Goal: Information Seeking & Learning: Learn about a topic

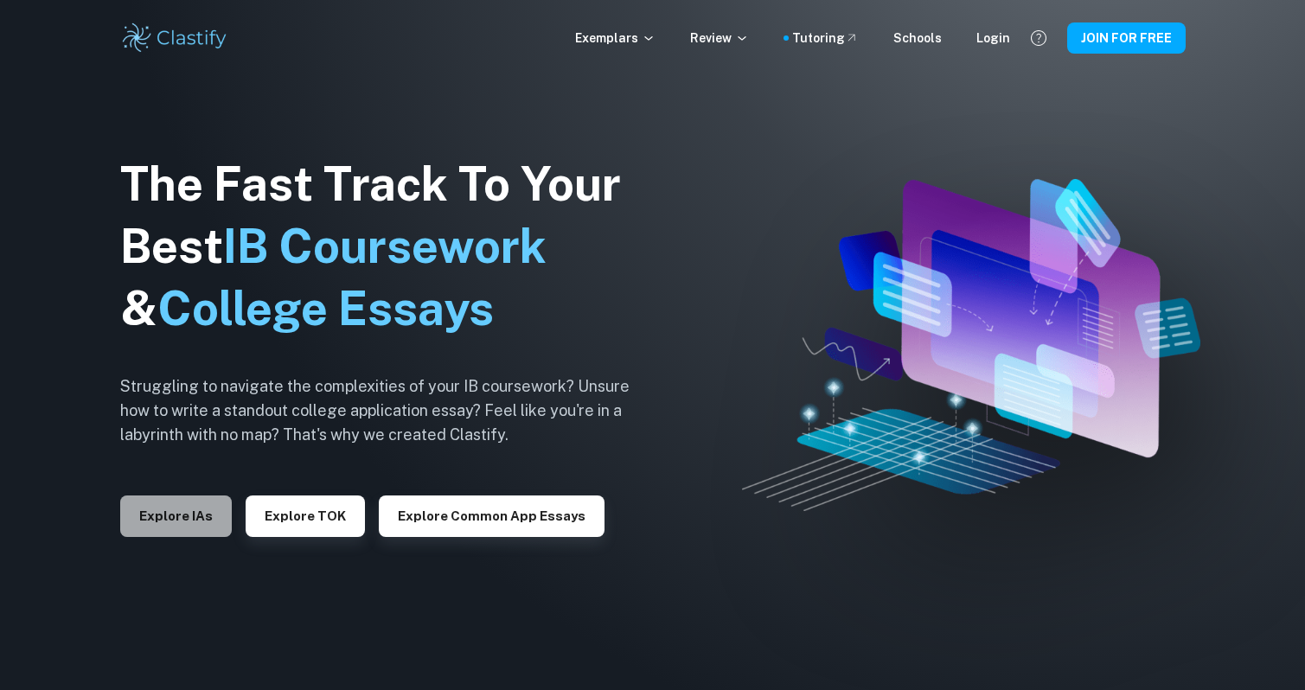
click at [167, 508] on button "Explore IAs" at bounding box center [176, 517] width 112 height 42
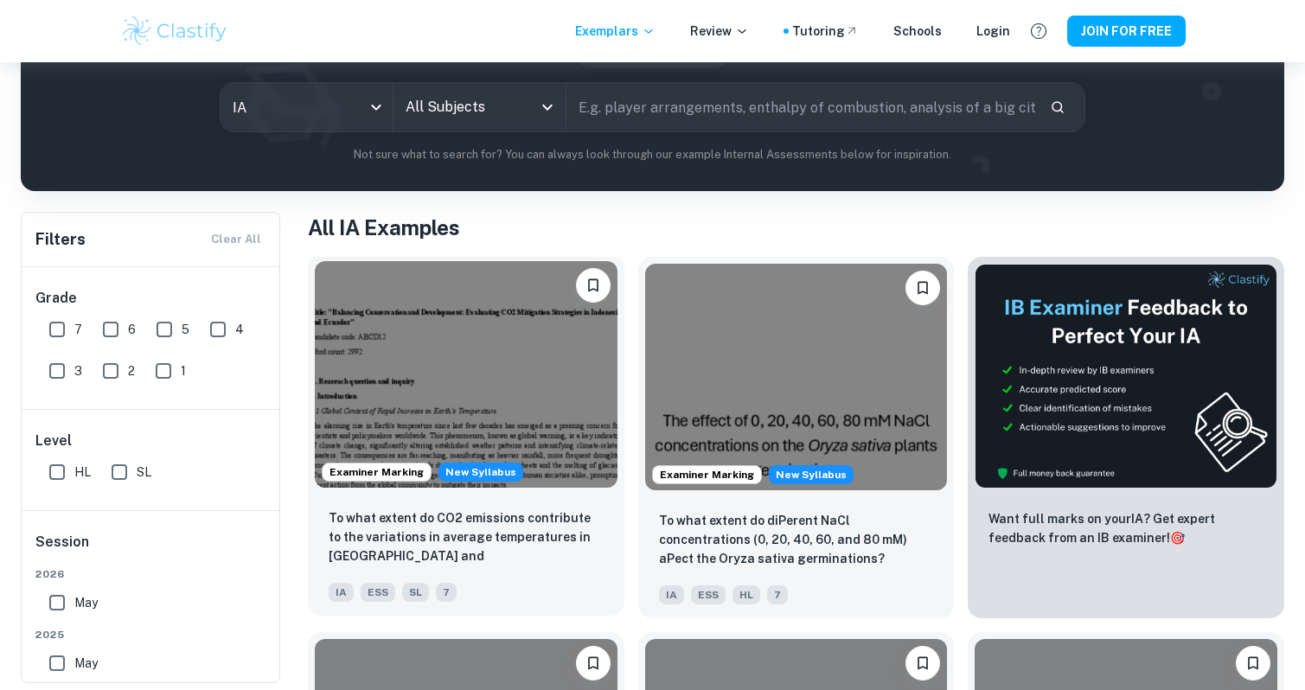
scroll to position [196, 0]
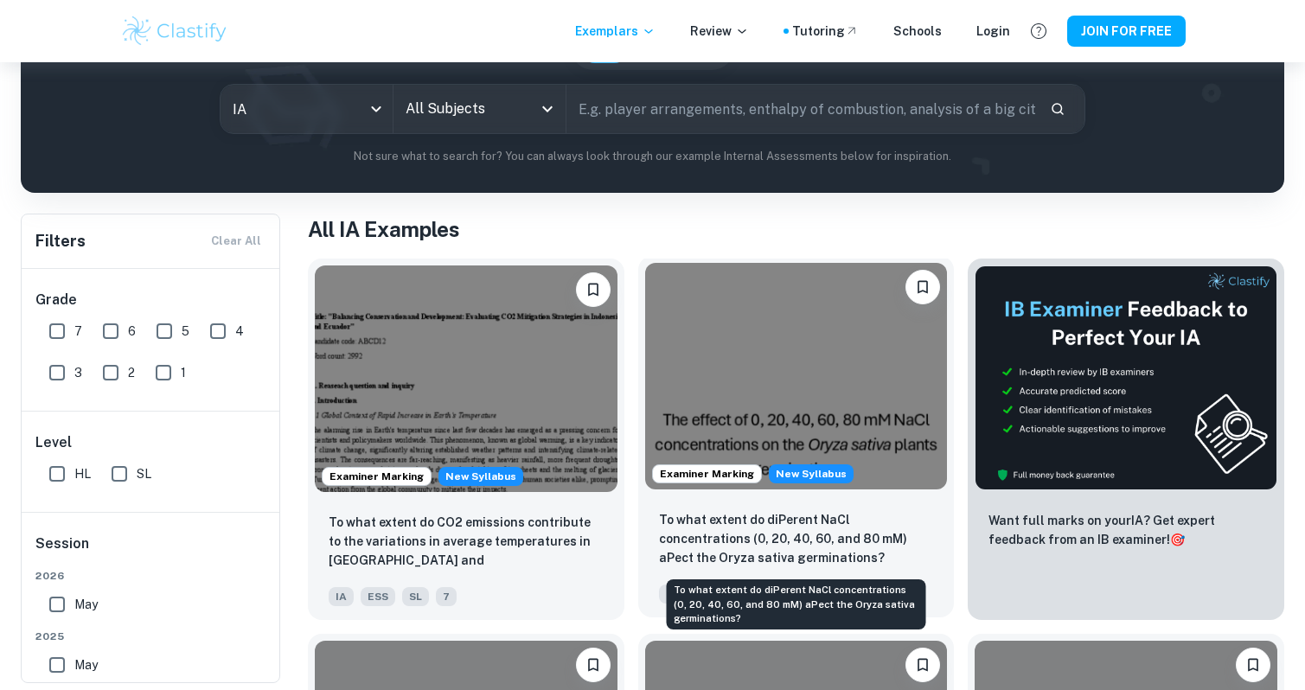
click at [716, 522] on p "To what extent do diPerent NaCl concentrations (0, 20, 40, 60, and 80 mM) aPect…" at bounding box center [796, 538] width 275 height 57
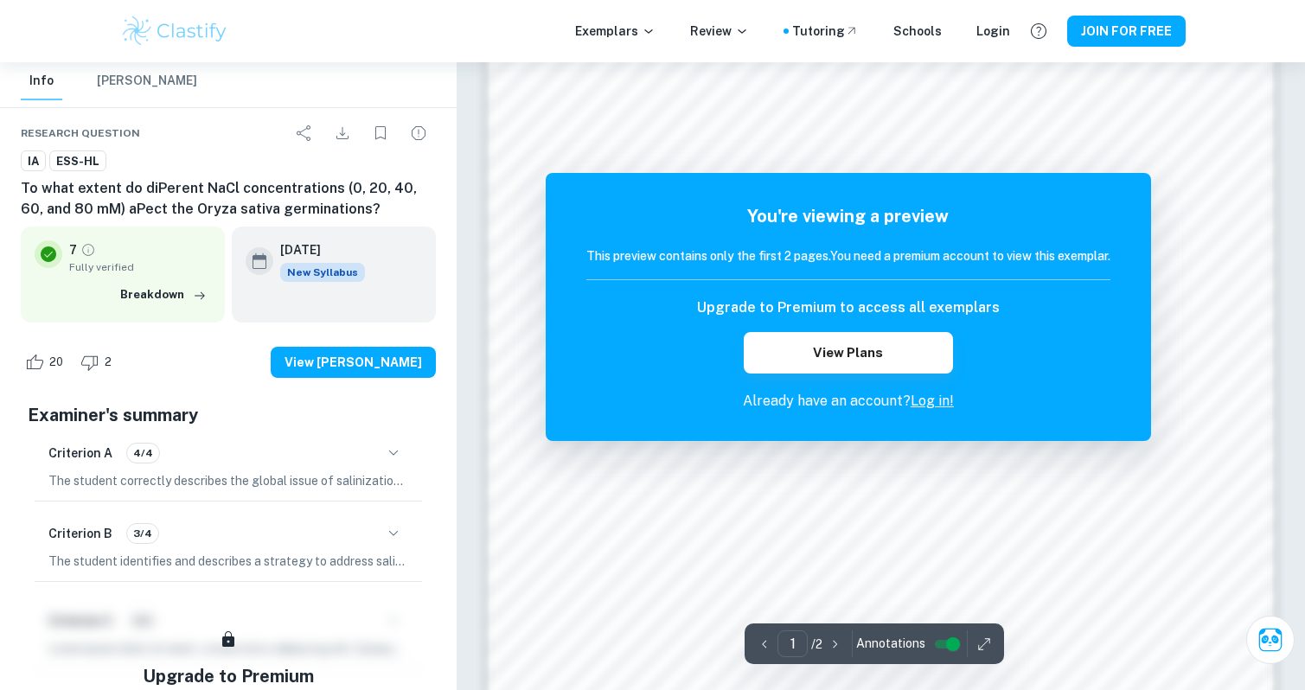
scroll to position [1580, 0]
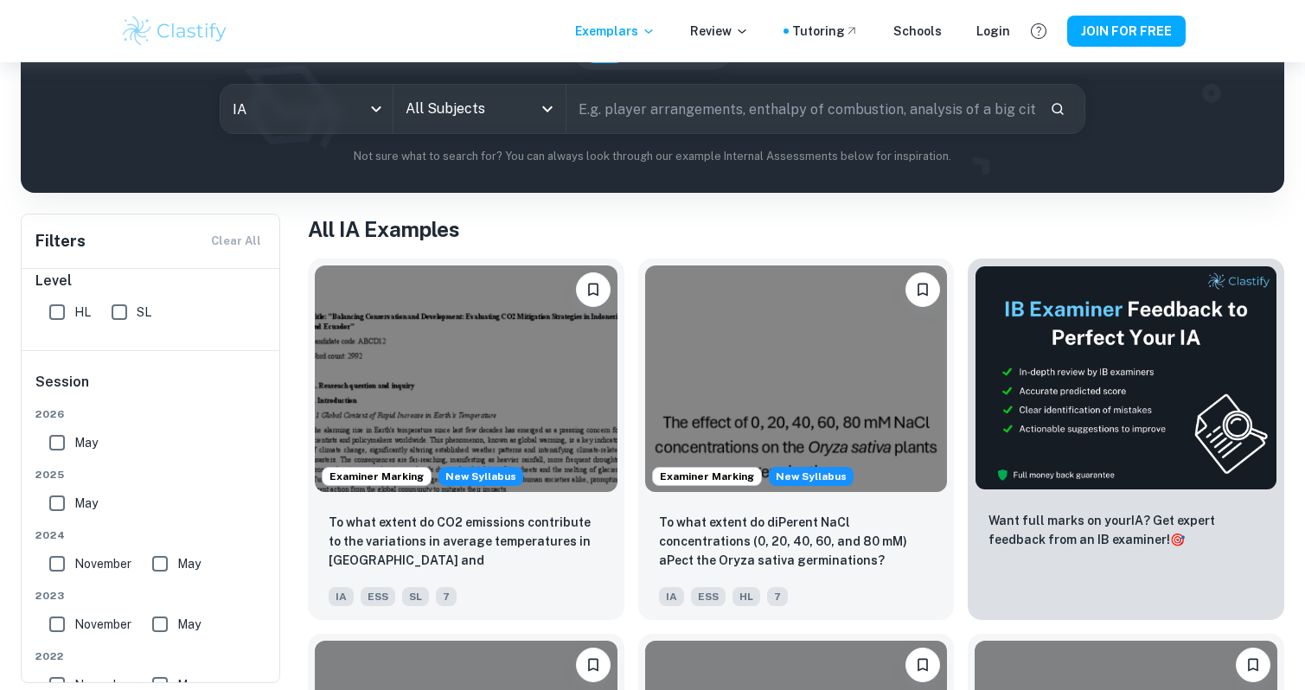
scroll to position [171, 0]
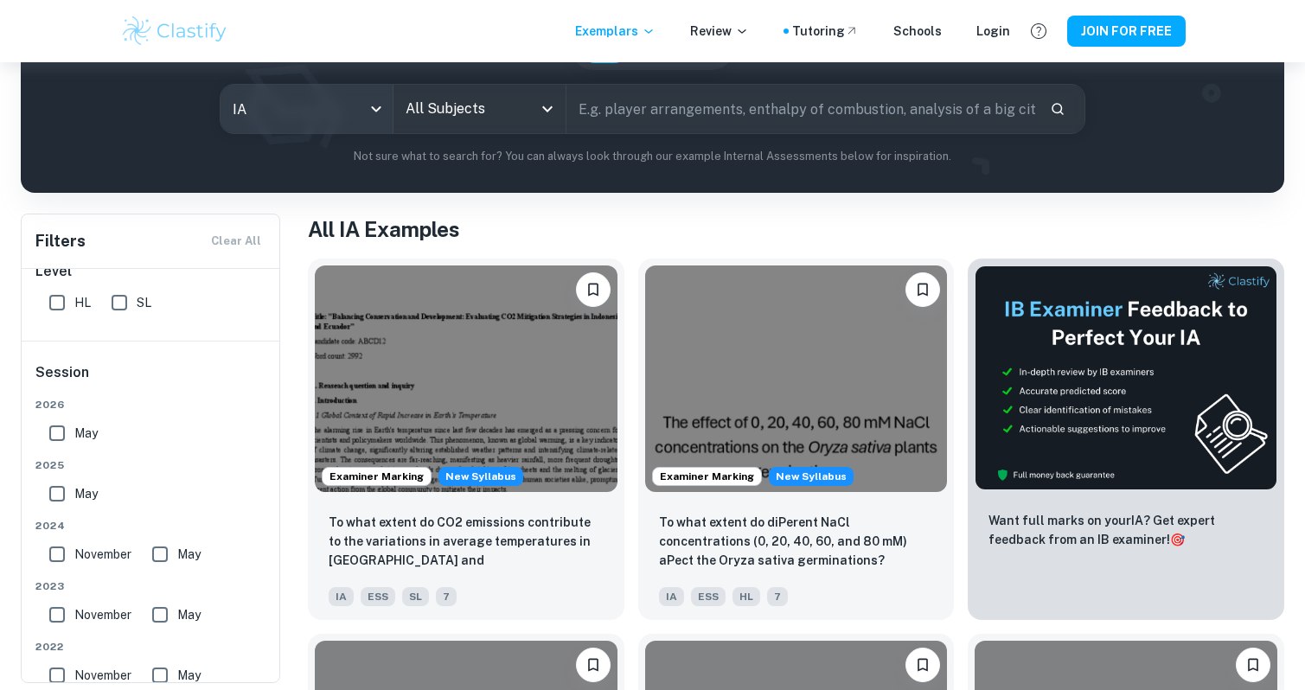
click at [300, 108] on body "We value your privacy We use cookies to enhance your browsing experience, serve…" at bounding box center [652, 211] width 1305 height 690
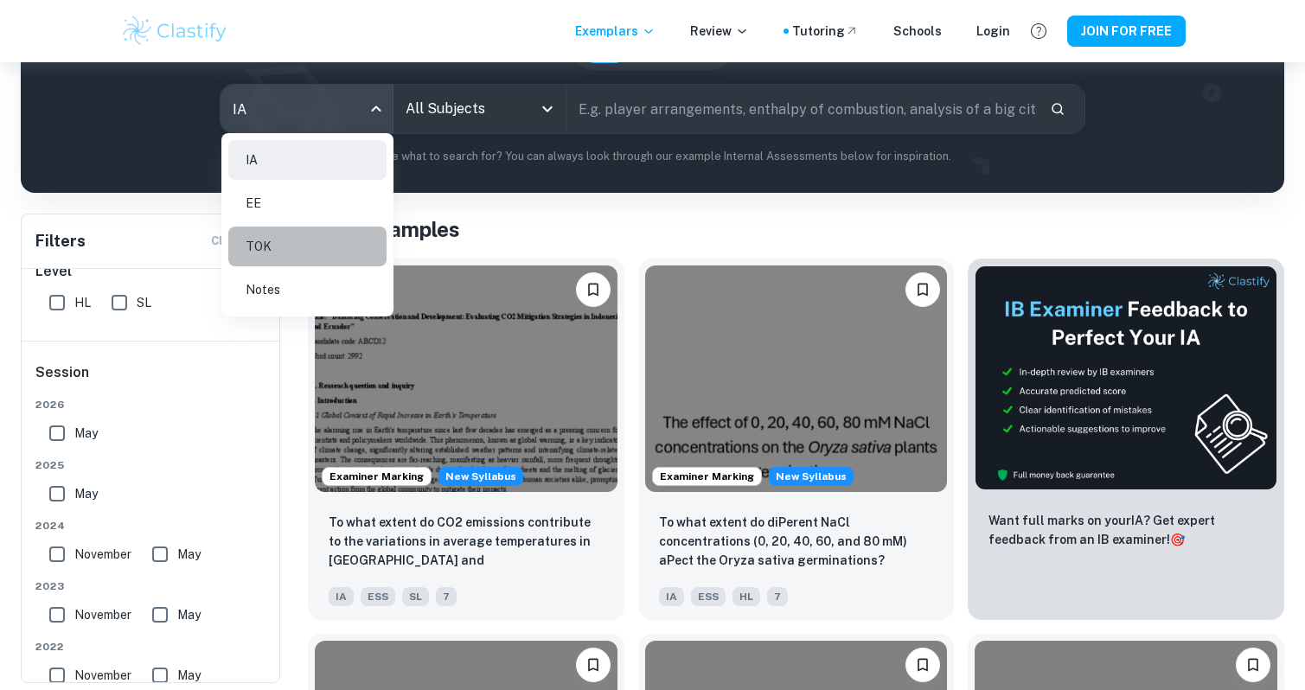
click at [324, 235] on li "TOK" at bounding box center [307, 247] width 158 height 40
type input "tok"
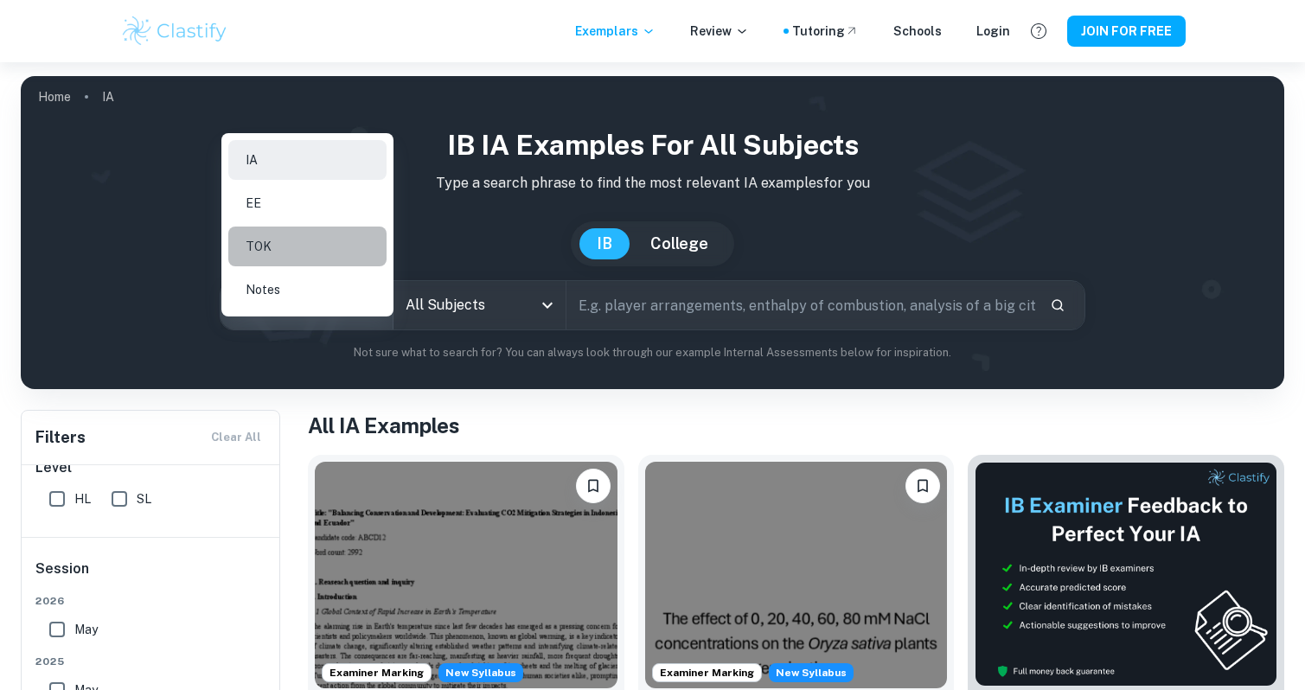
scroll to position [70, 0]
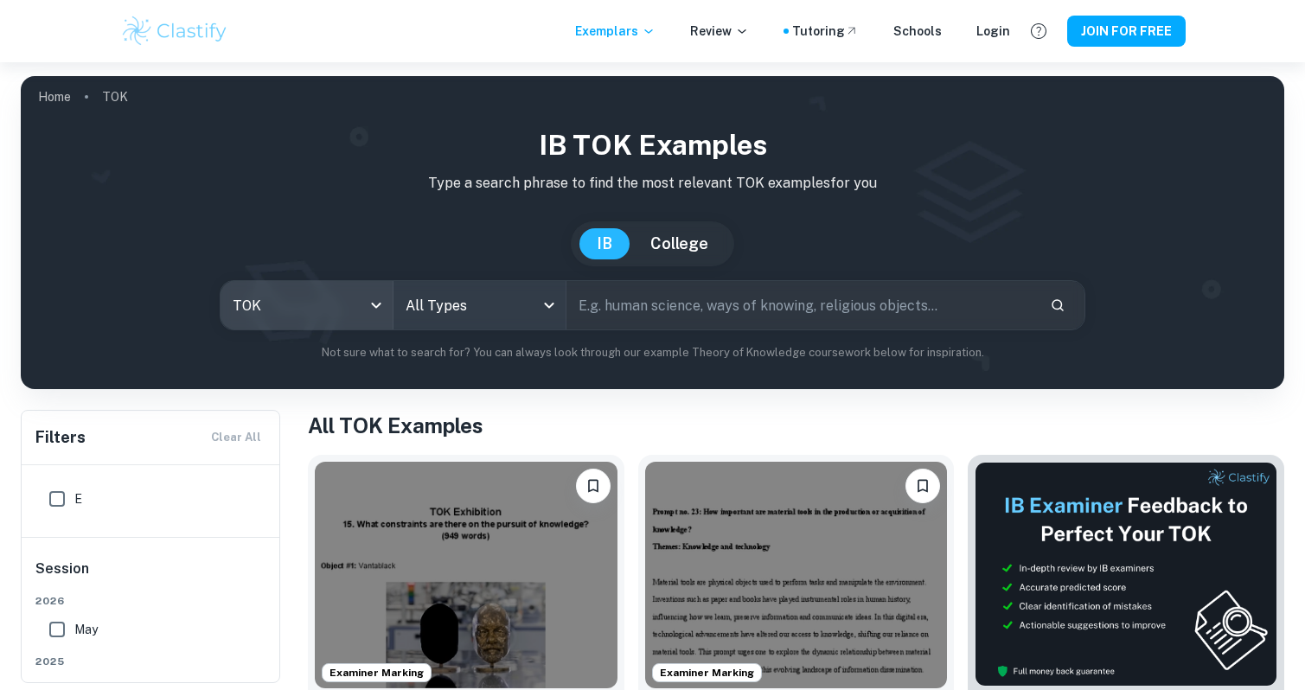
click at [504, 286] on body "We value your privacy We use cookies to enhance your browsing experience, serve…" at bounding box center [652, 407] width 1305 height 690
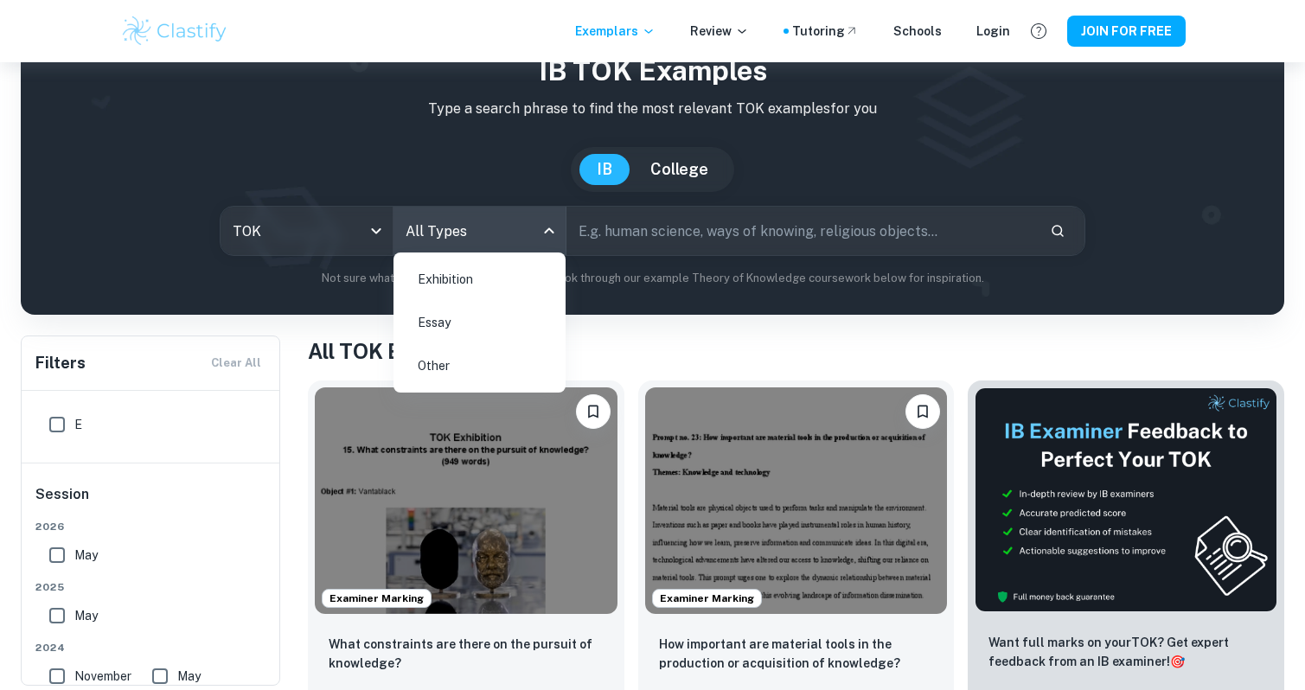
scroll to position [77, 0]
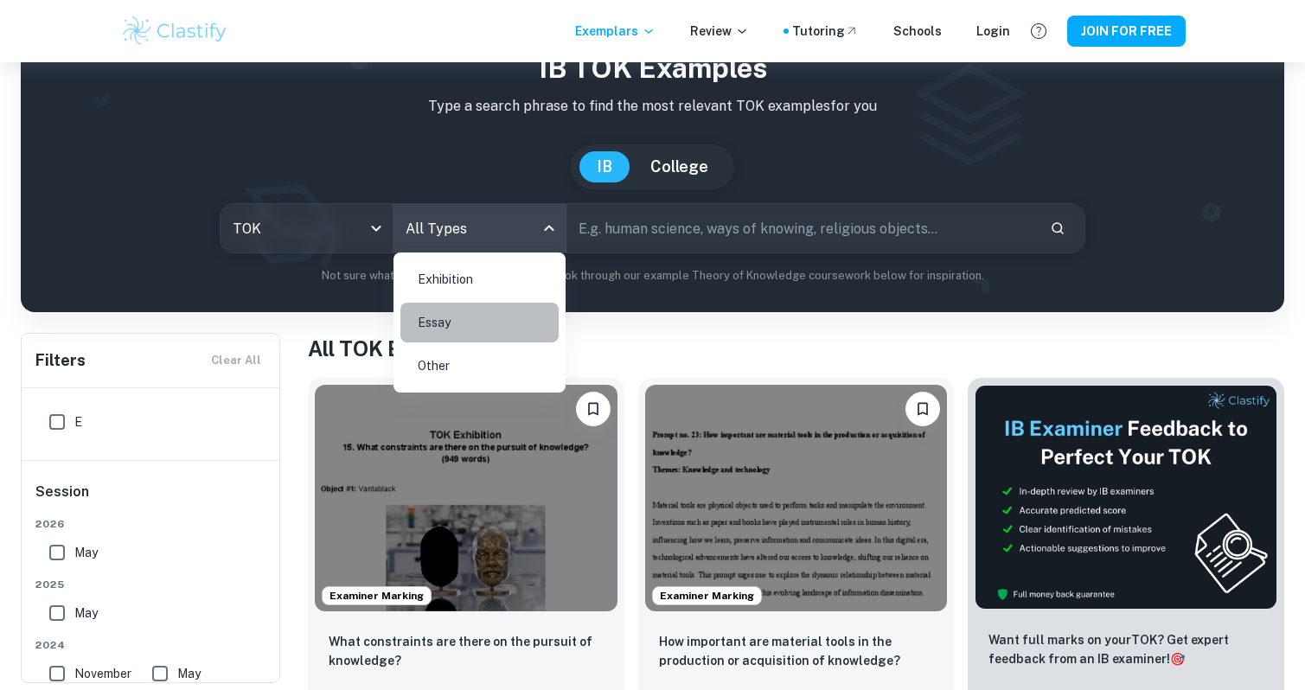
click at [481, 317] on li "Essay" at bounding box center [480, 323] width 158 height 40
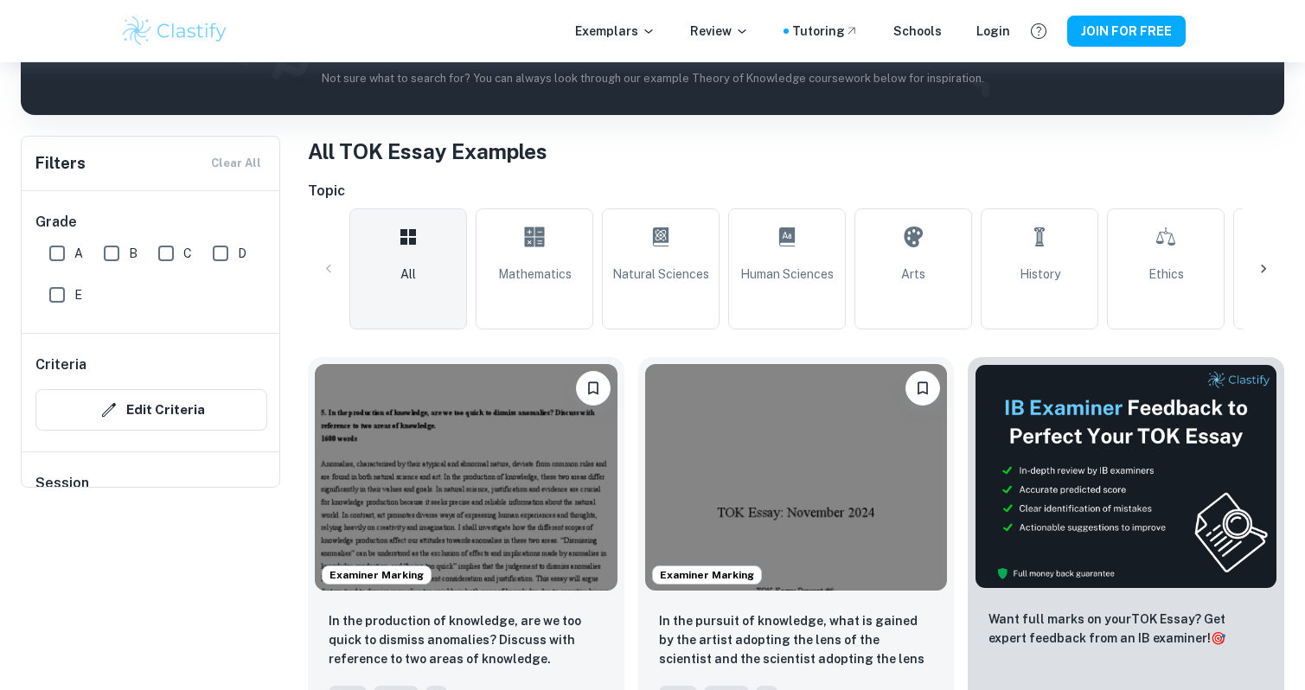
scroll to position [296, 0]
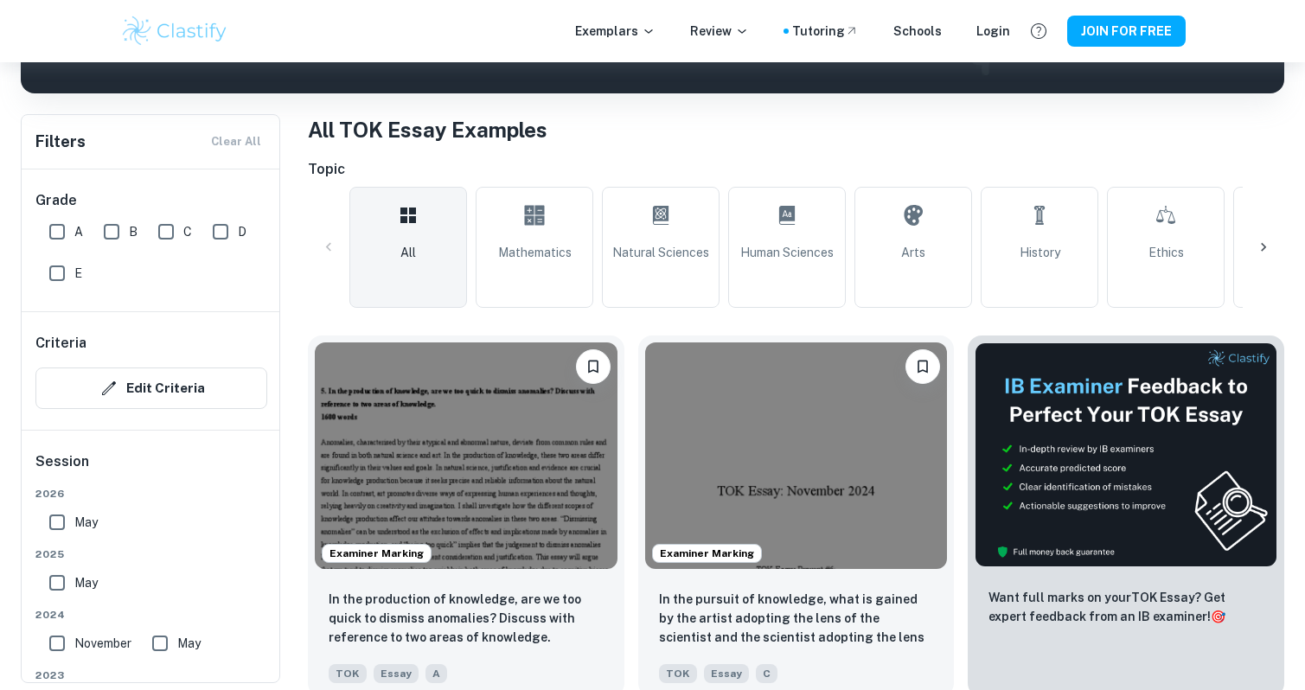
click at [57, 520] on input "May" at bounding box center [57, 522] width 35 height 35
checkbox input "true"
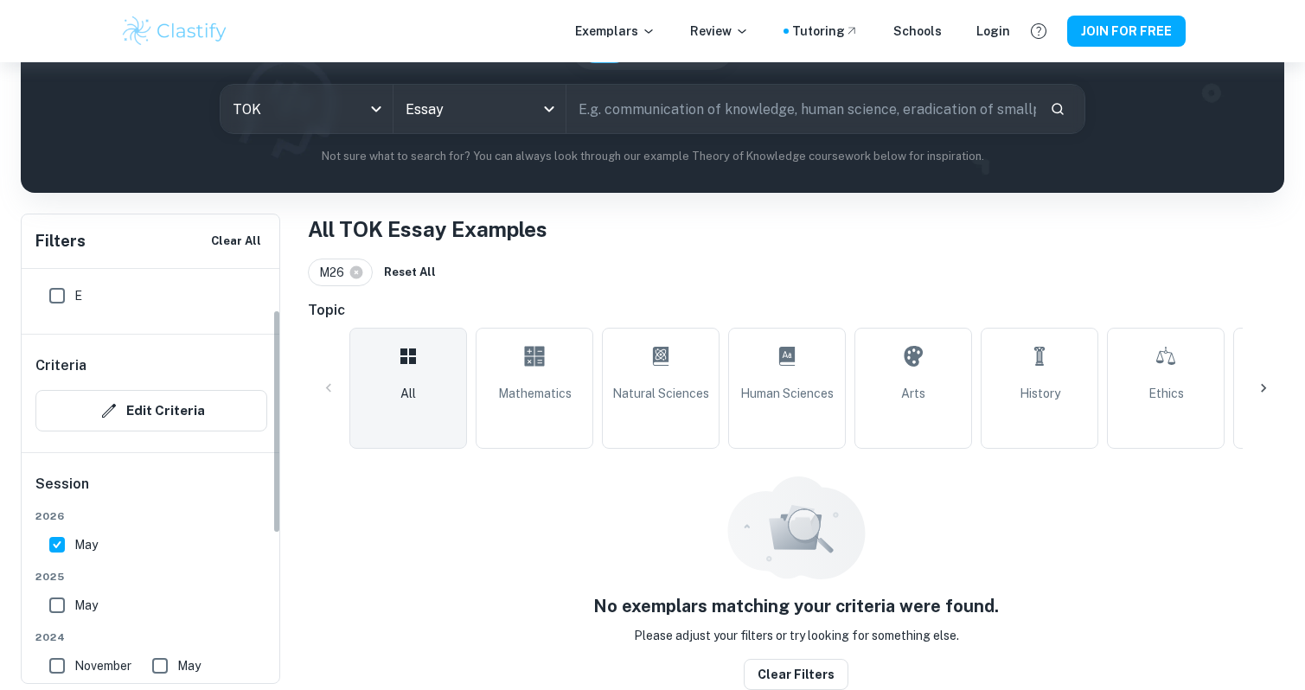
scroll to position [75, 0]
click at [54, 617] on input "May" at bounding box center [57, 607] width 35 height 35
checkbox input "true"
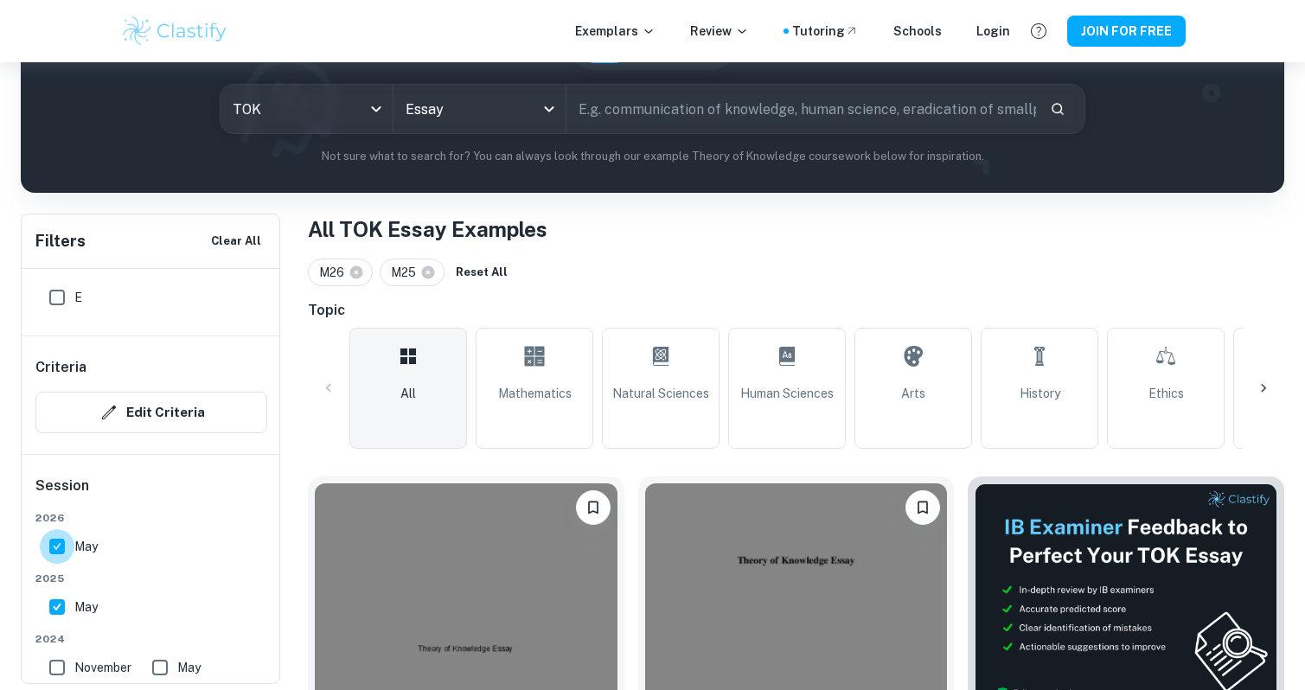
click at [56, 545] on input "May" at bounding box center [57, 546] width 35 height 35
checkbox input "false"
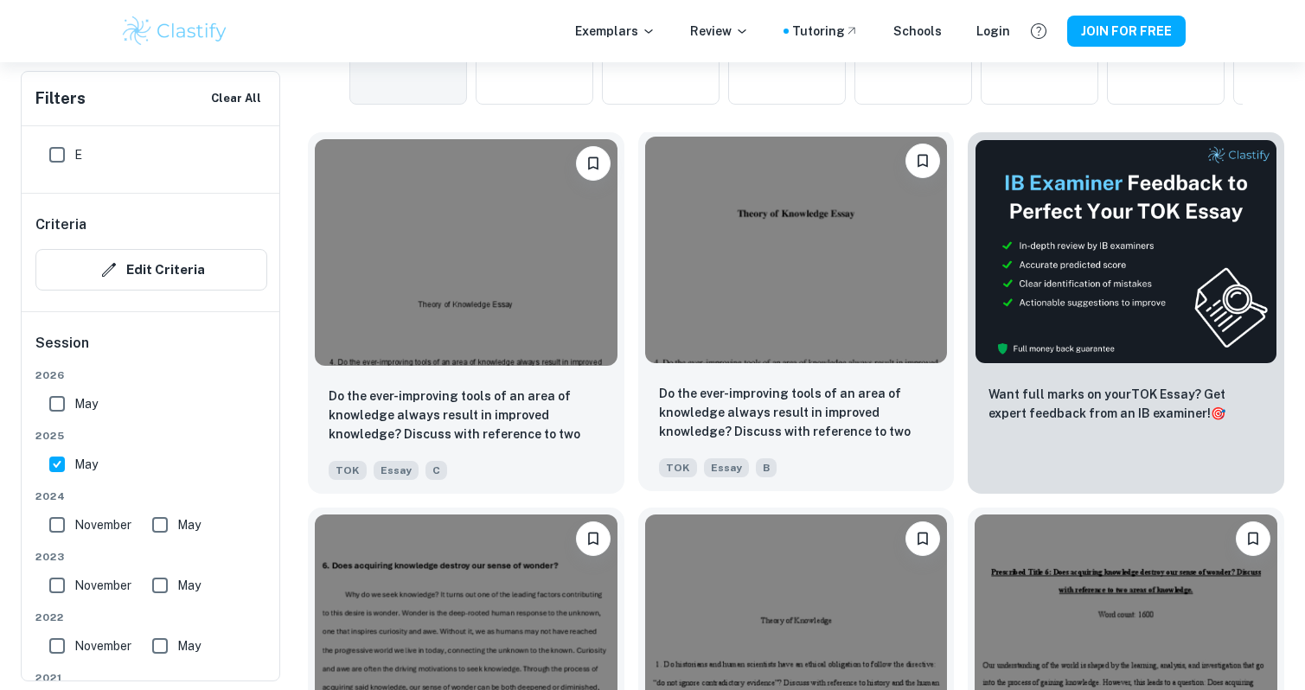
scroll to position [537, 0]
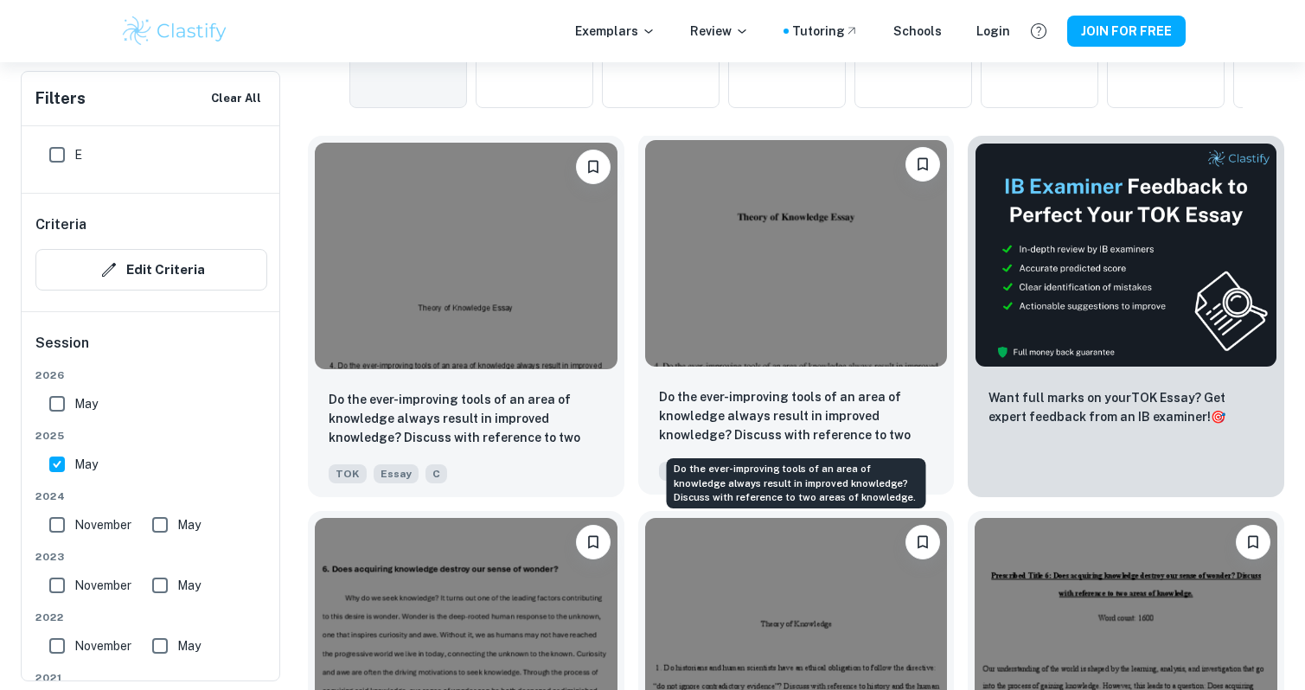
click at [776, 399] on p "Do the ever-improving tools of an area of knowledge always result in improved k…" at bounding box center [796, 417] width 275 height 59
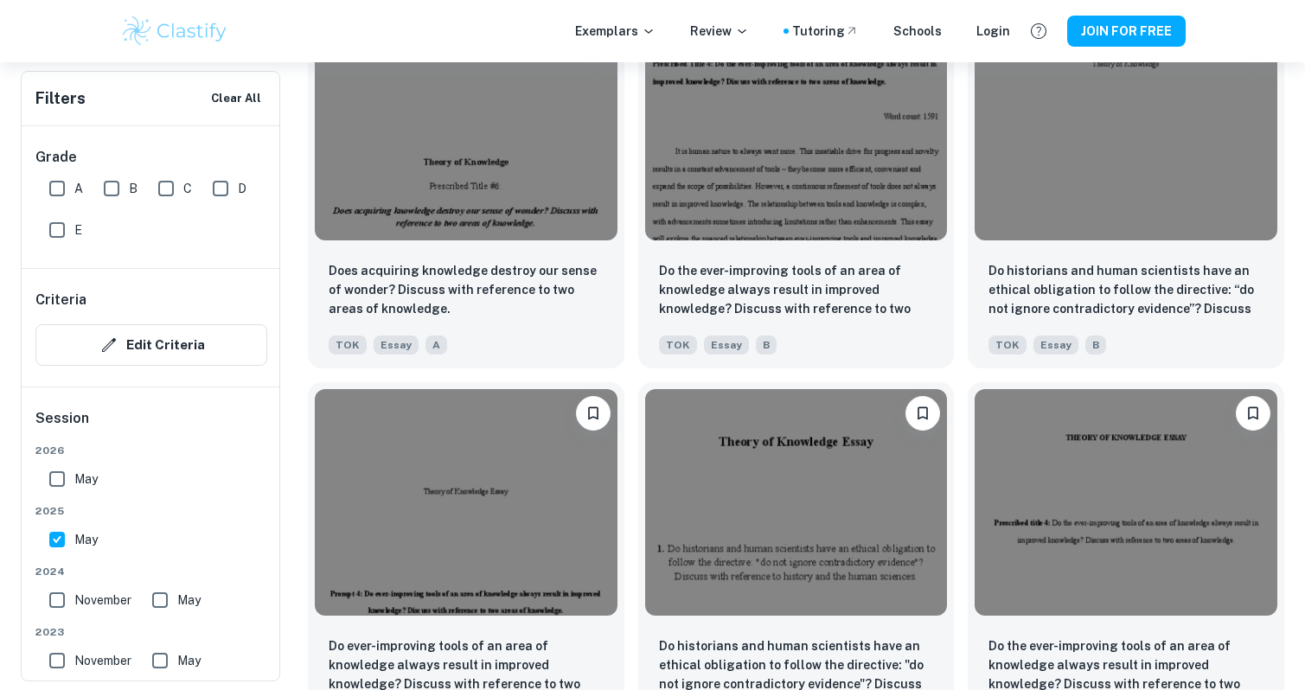
scroll to position [1795, 0]
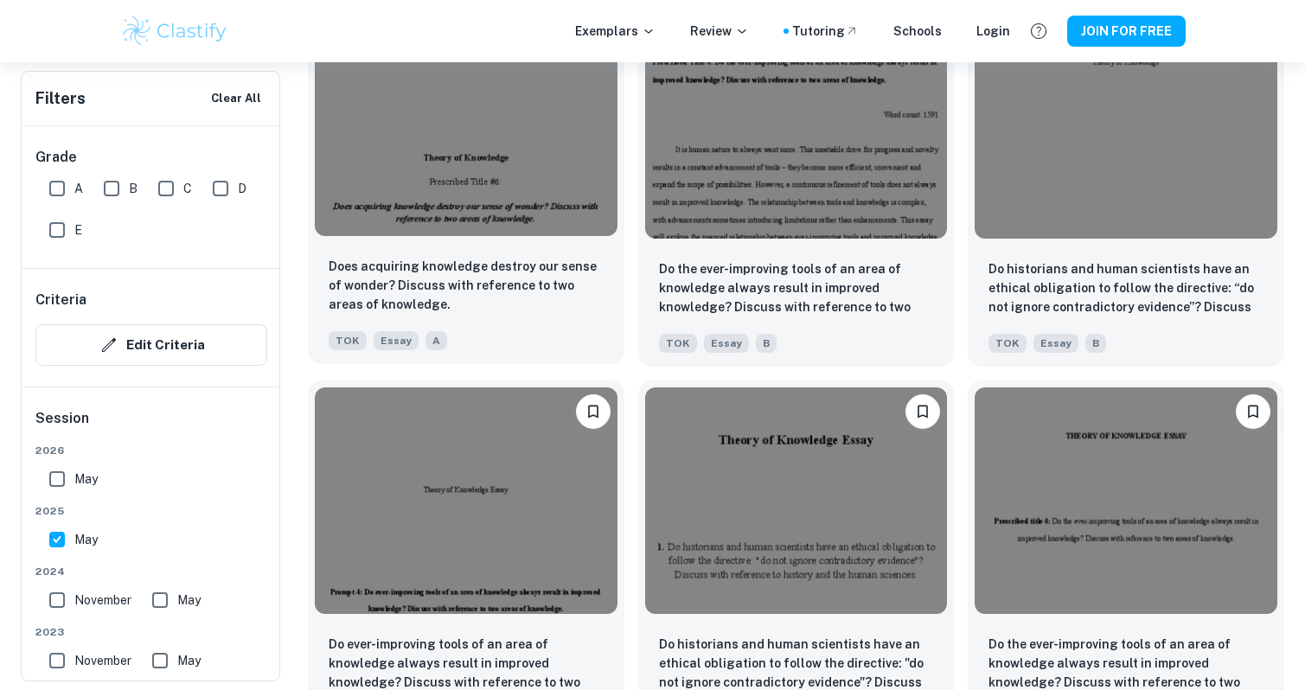
click at [519, 330] on div "TOK Essay A" at bounding box center [459, 337] width 275 height 28
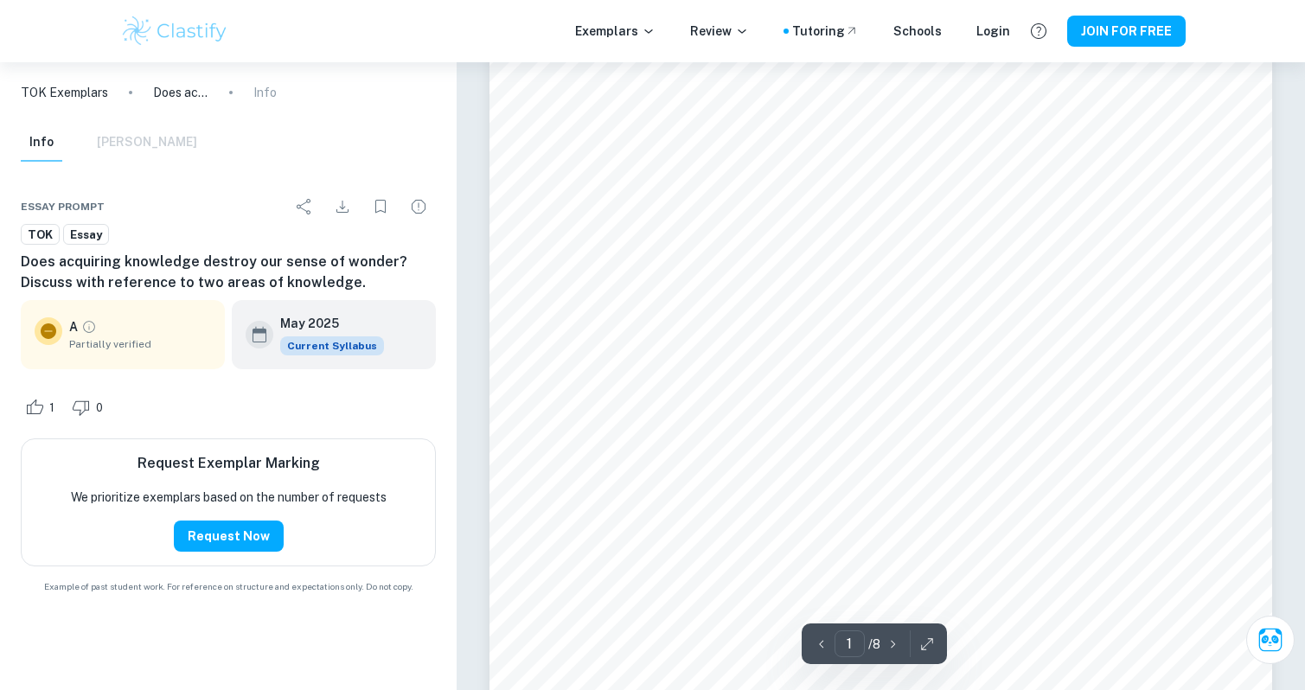
scroll to position [44, 0]
